Goal: Task Accomplishment & Management: Manage account settings

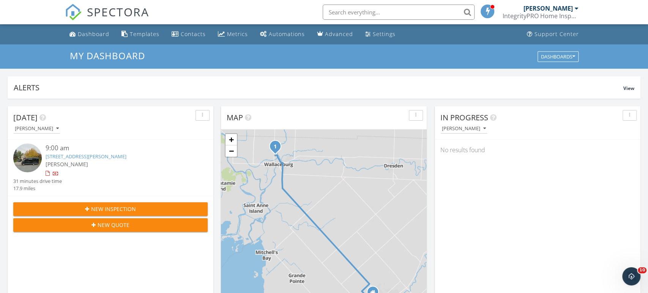
click at [117, 153] on link "52 McKee Rd, Wallaceburg, ON N8A 5G3" at bounding box center [86, 156] width 81 height 7
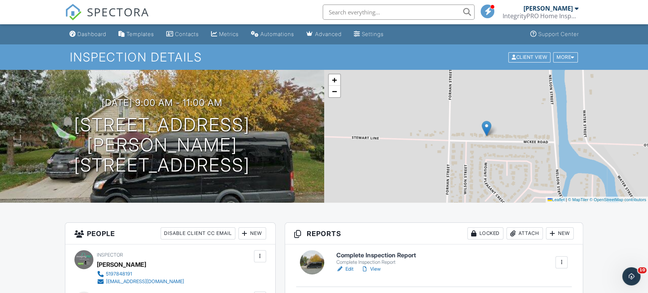
click at [80, 32] on div "Dashboard" at bounding box center [91, 34] width 29 height 6
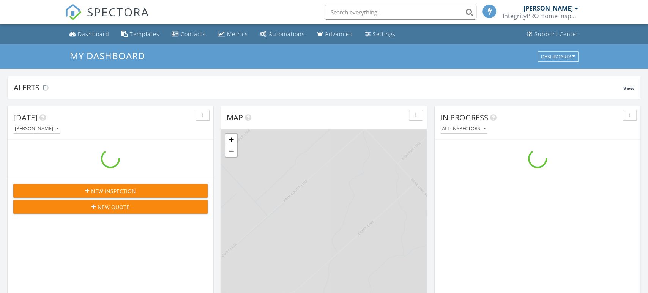
scroll to position [691, 648]
